Goal: Navigation & Orientation: Find specific page/section

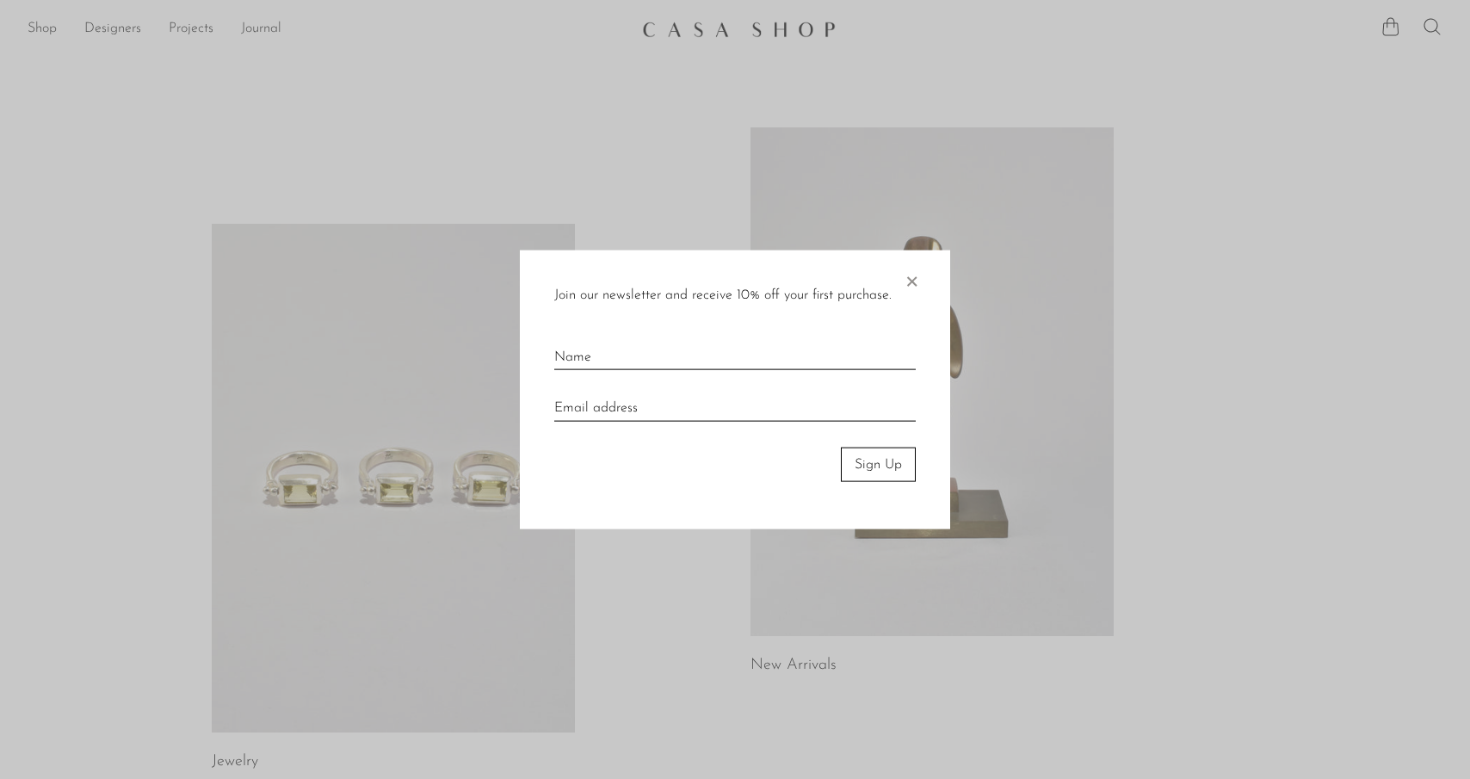
click at [38, 25] on div at bounding box center [735, 389] width 1470 height 779
click at [922, 264] on div "Join our newsletter and receive 10% off your first purchase. × Sign Up" at bounding box center [735, 390] width 430 height 280
click at [903, 279] on span "×" at bounding box center [911, 277] width 17 height 55
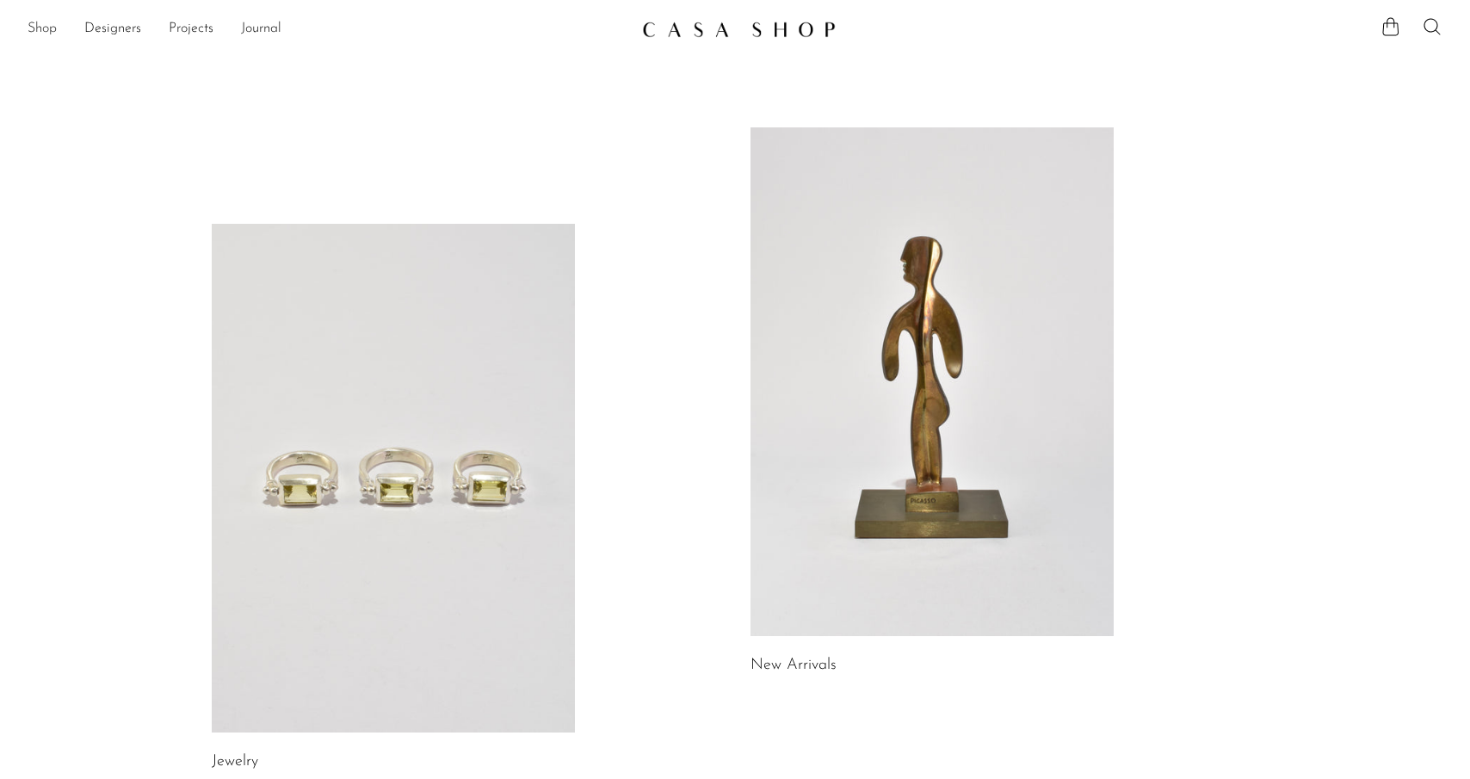
click at [39, 33] on link "Shop" at bounding box center [42, 29] width 29 height 22
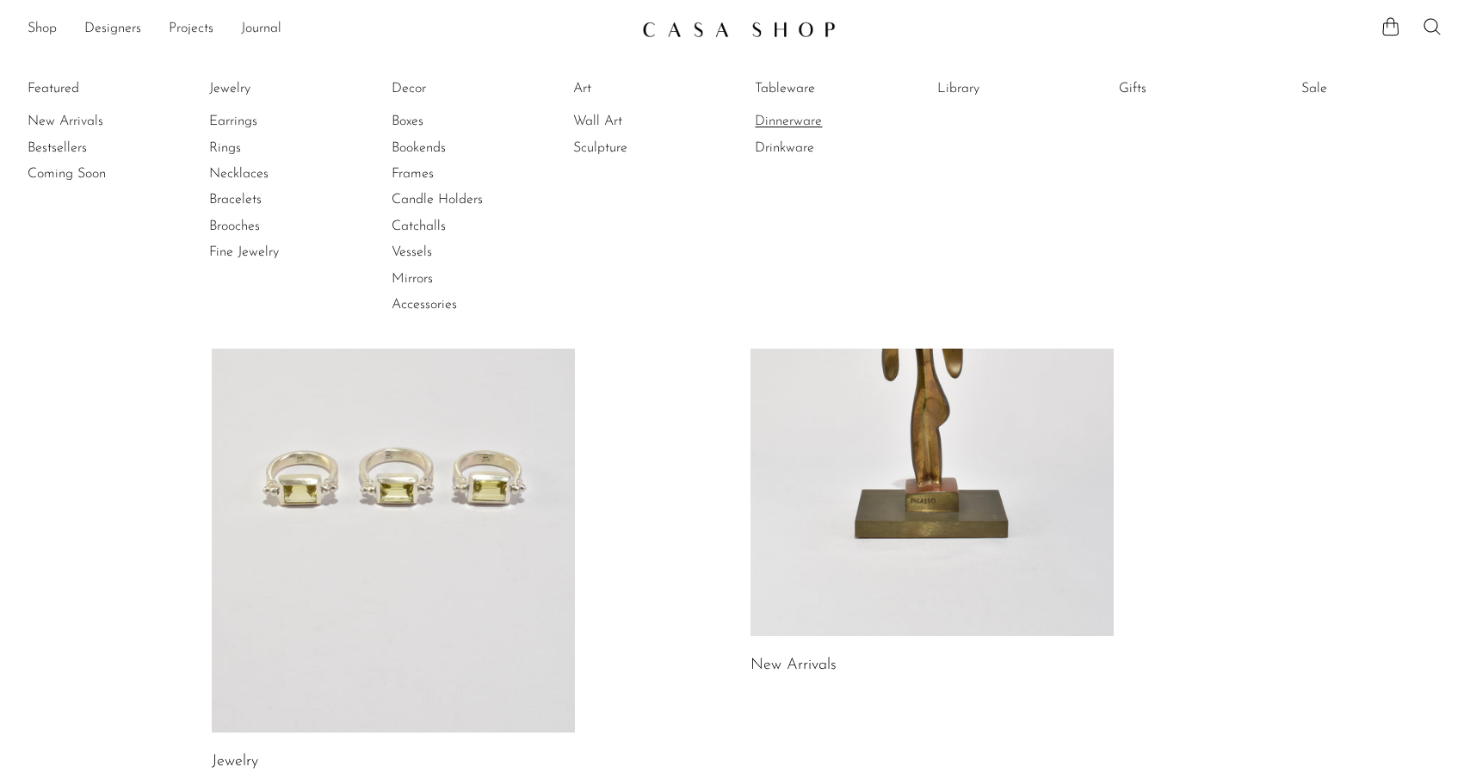
click at [782, 118] on link "Dinnerware" at bounding box center [819, 121] width 129 height 19
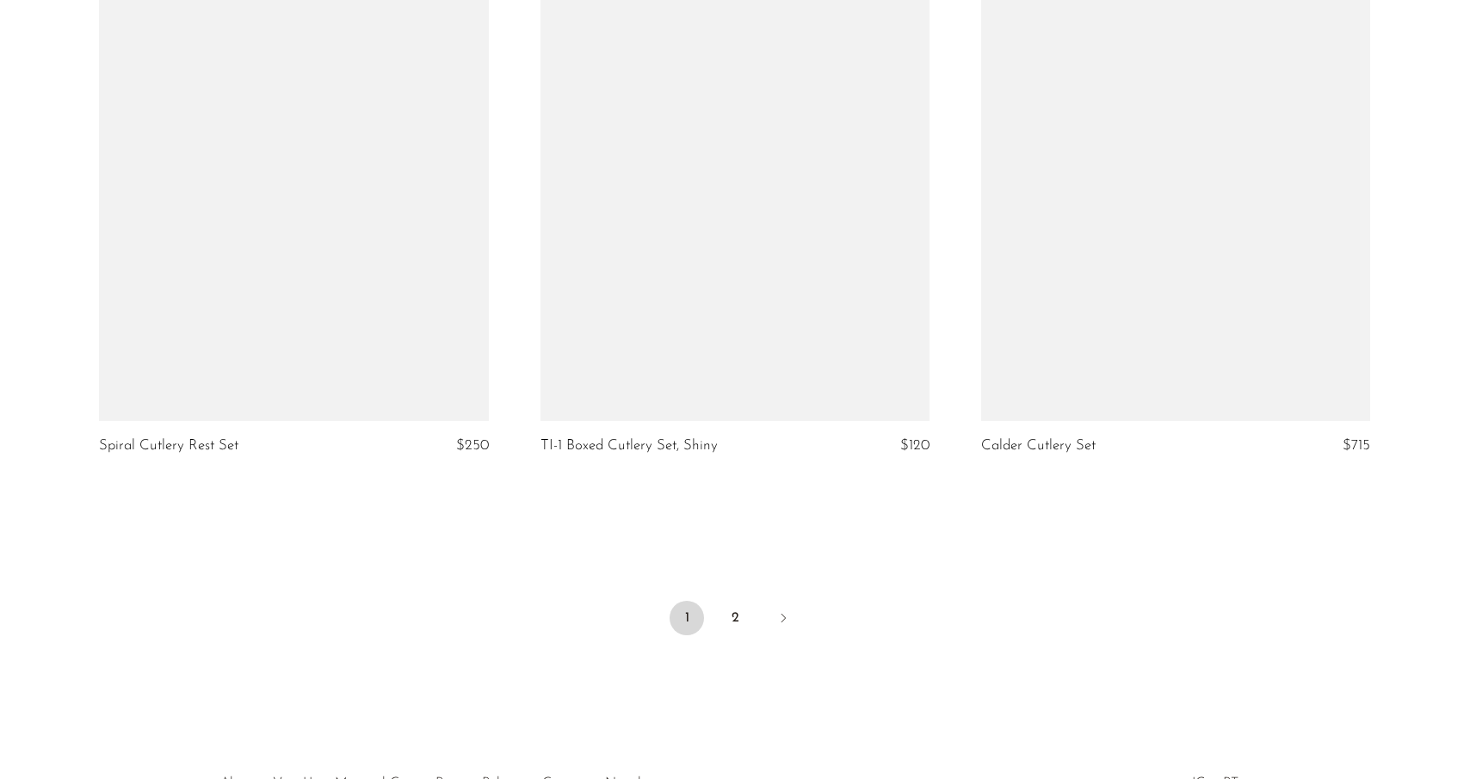
scroll to position [7235, 0]
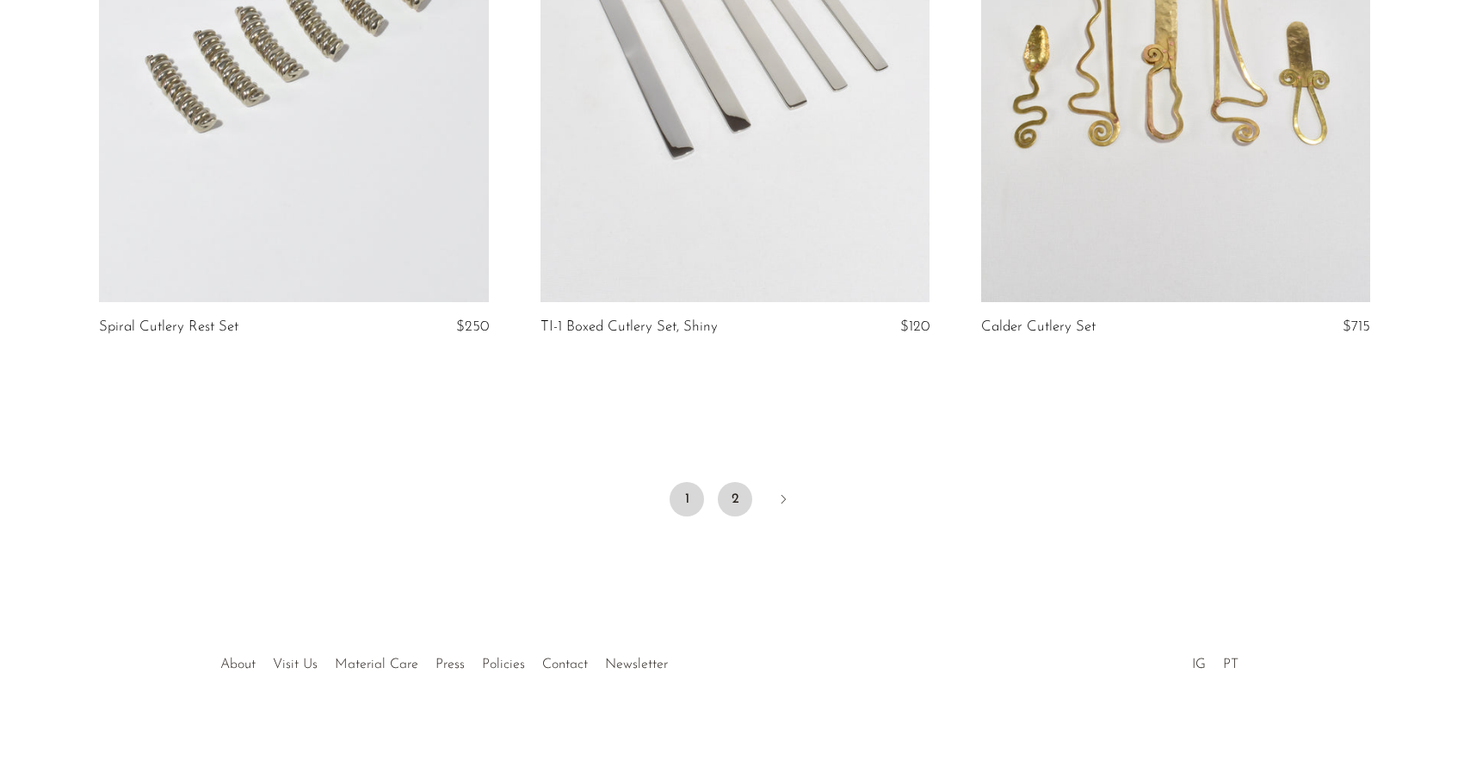
click at [744, 503] on link "2" at bounding box center [735, 499] width 34 height 34
